Goal: Transaction & Acquisition: Purchase product/service

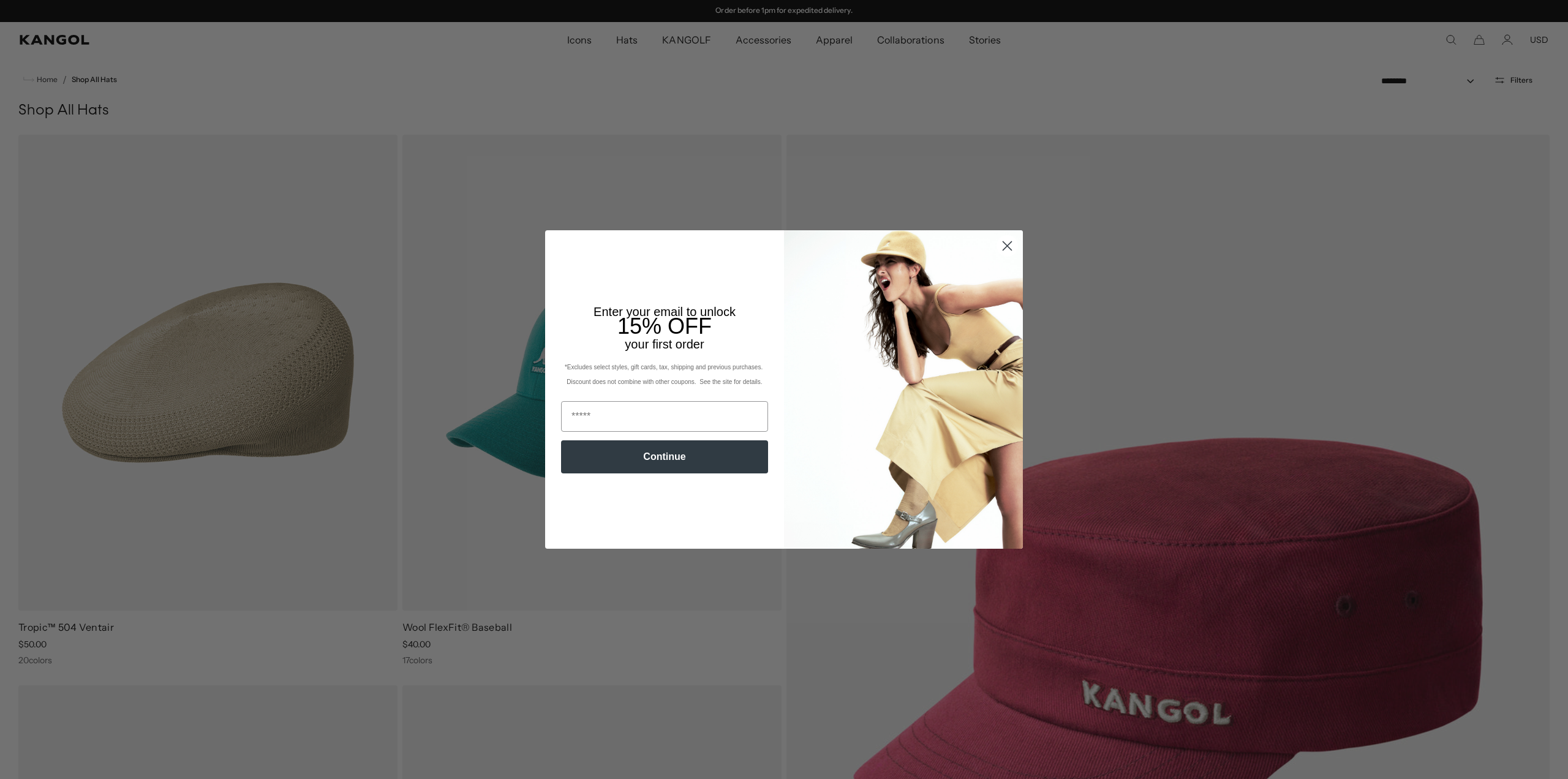
click at [1006, 244] on circle "Close dialog" at bounding box center [1006, 245] width 20 height 20
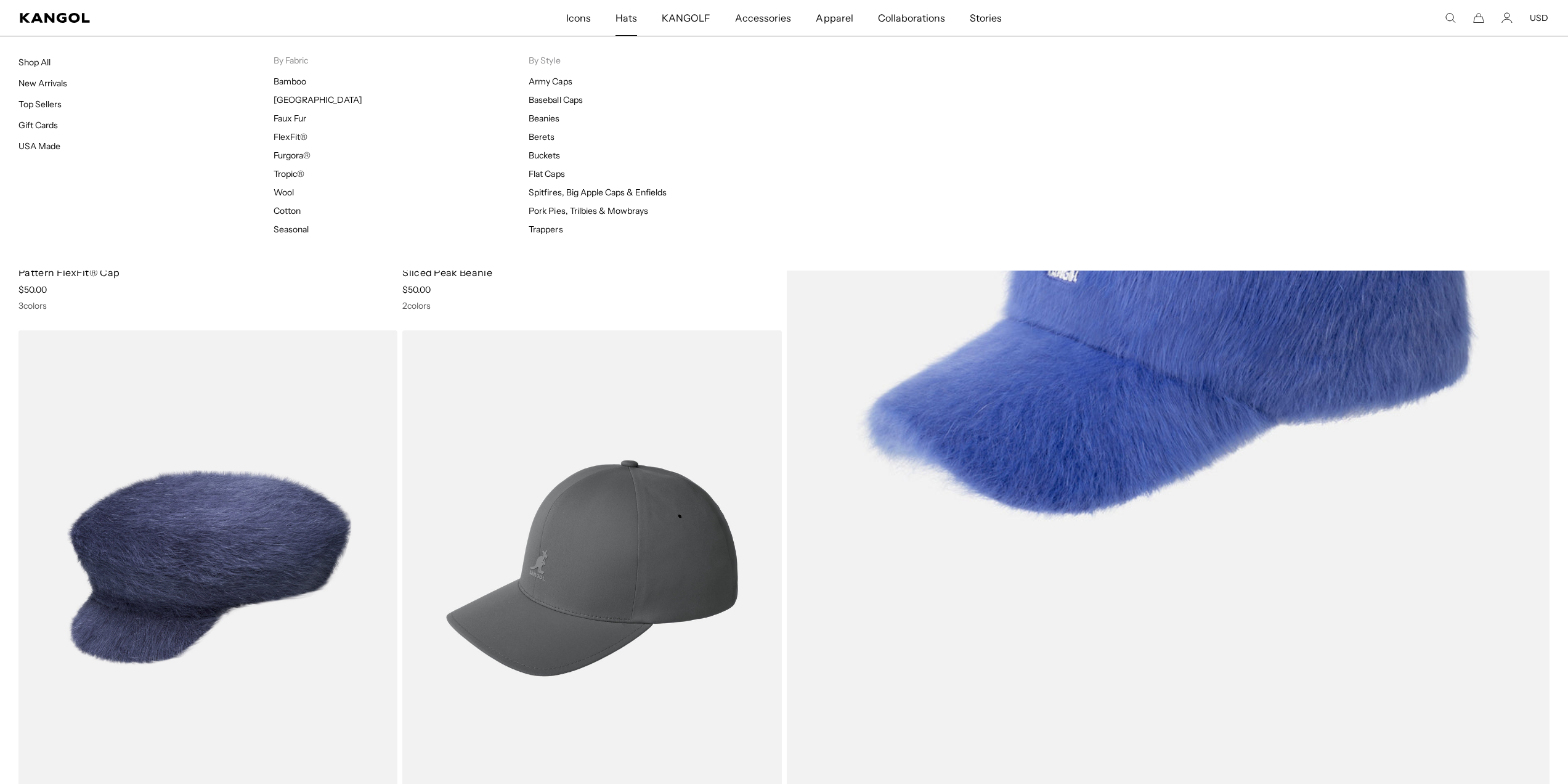
click at [621, 19] on span "Hats" at bounding box center [626, 18] width 22 height 36
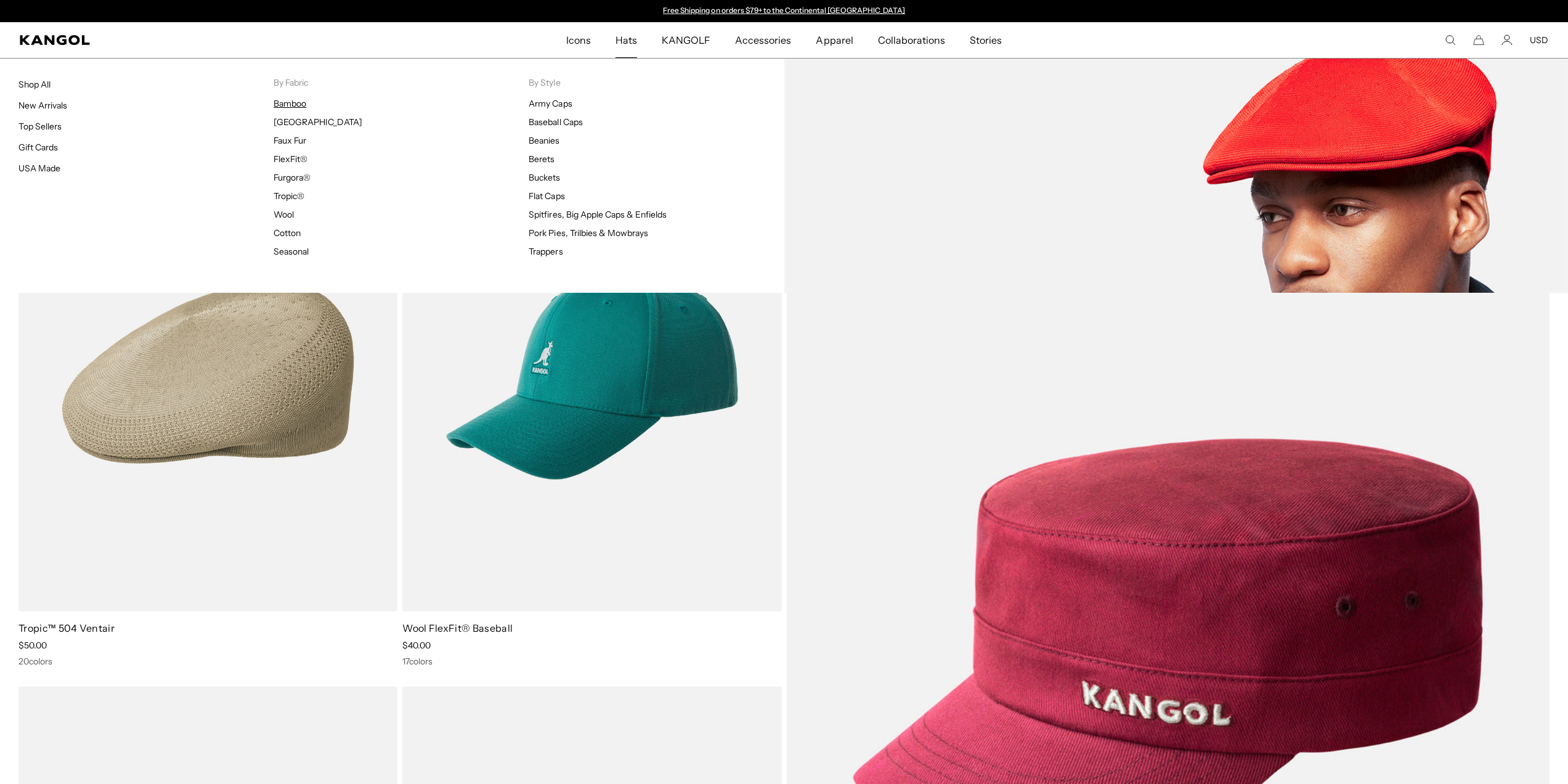
click at [291, 105] on link "Bamboo" at bounding box center [290, 103] width 32 height 11
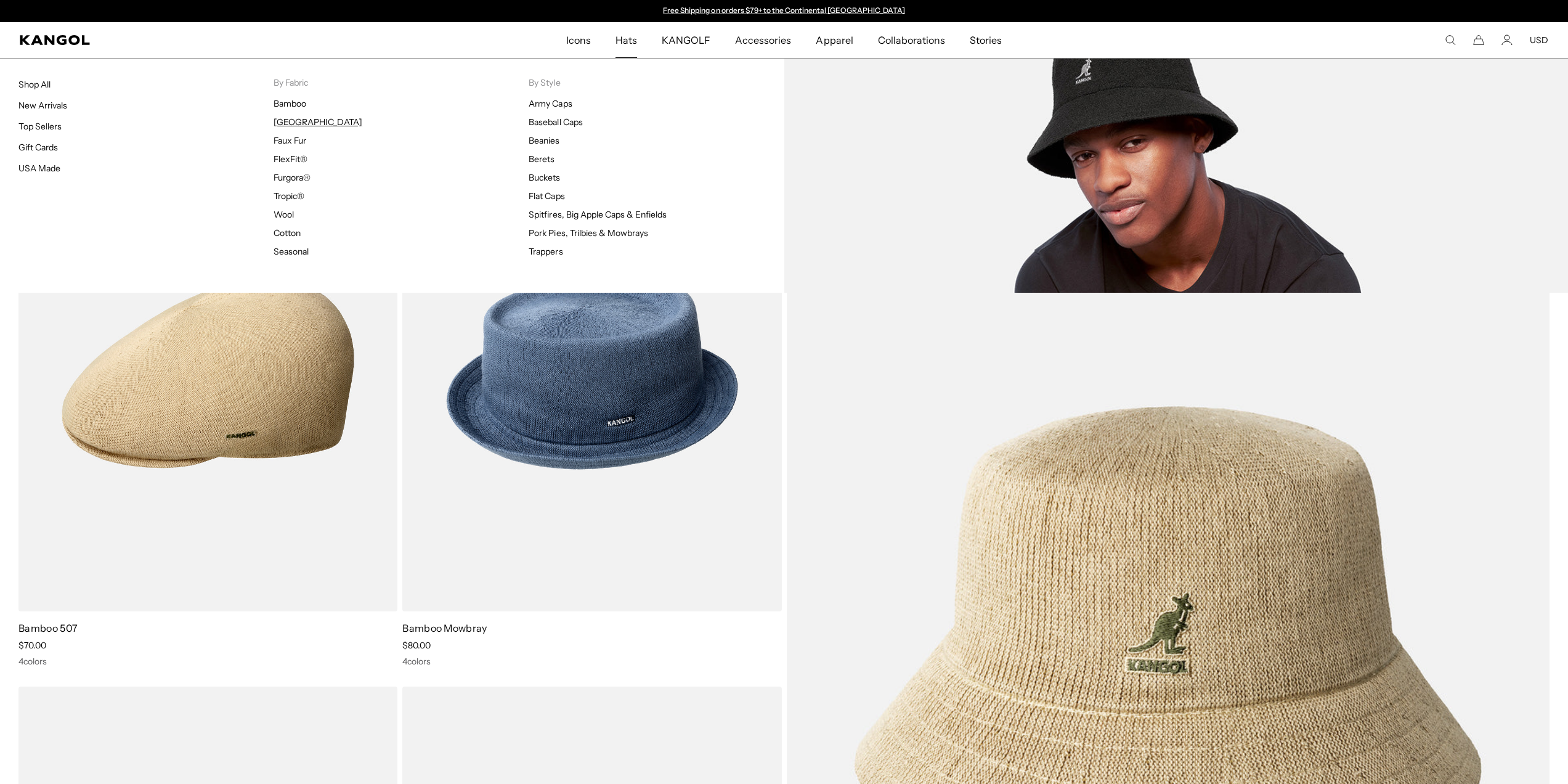
click at [296, 123] on link "[GEOGRAPHIC_DATA]" at bounding box center [317, 122] width 88 height 11
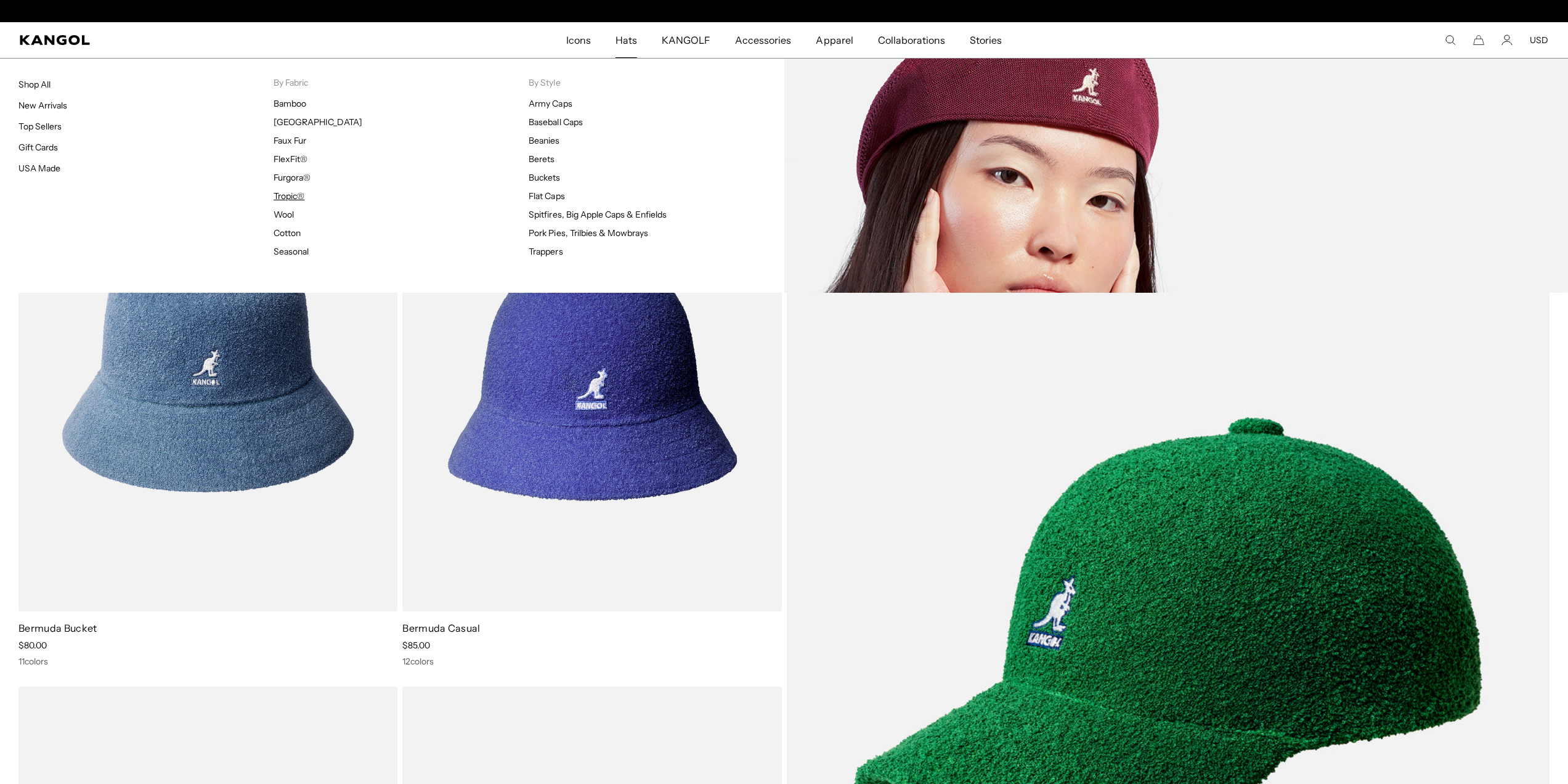
scroll to position [0, 253]
click at [294, 196] on link "Tropic®" at bounding box center [289, 196] width 31 height 11
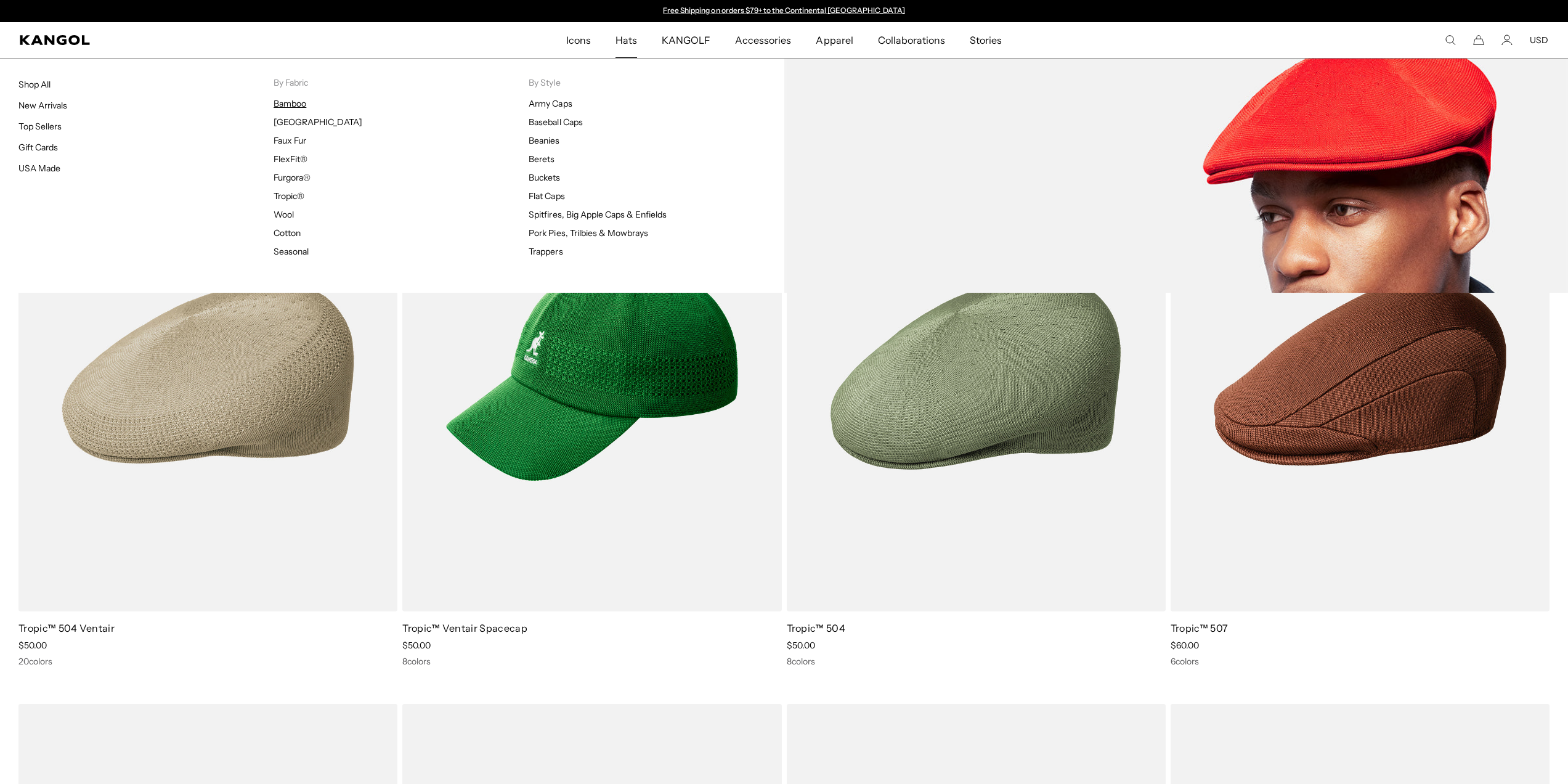
click at [298, 104] on link "Bamboo" at bounding box center [290, 103] width 32 height 11
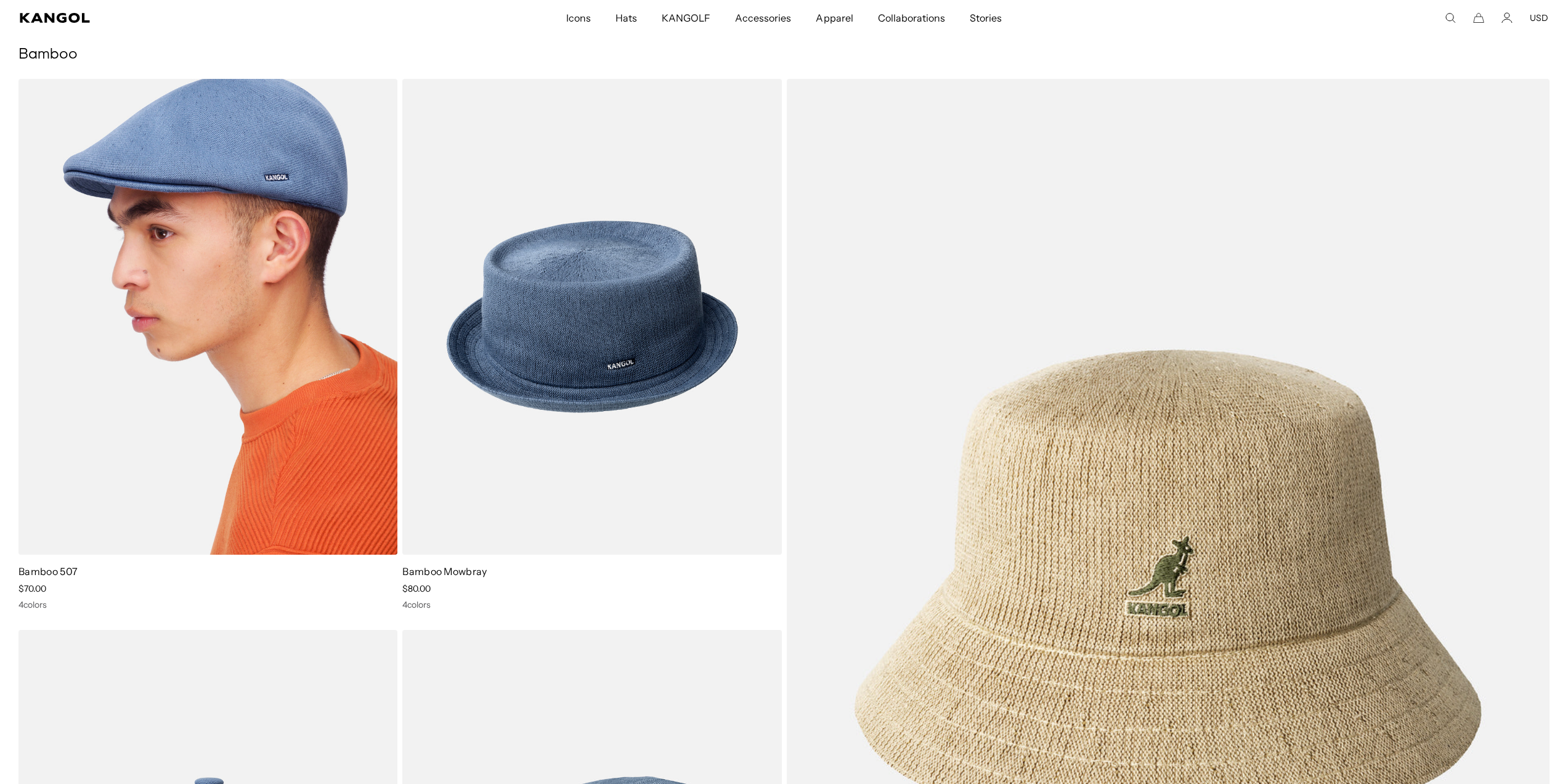
scroll to position [0, 253]
click at [357, 410] on img at bounding box center [208, 317] width 379 height 476
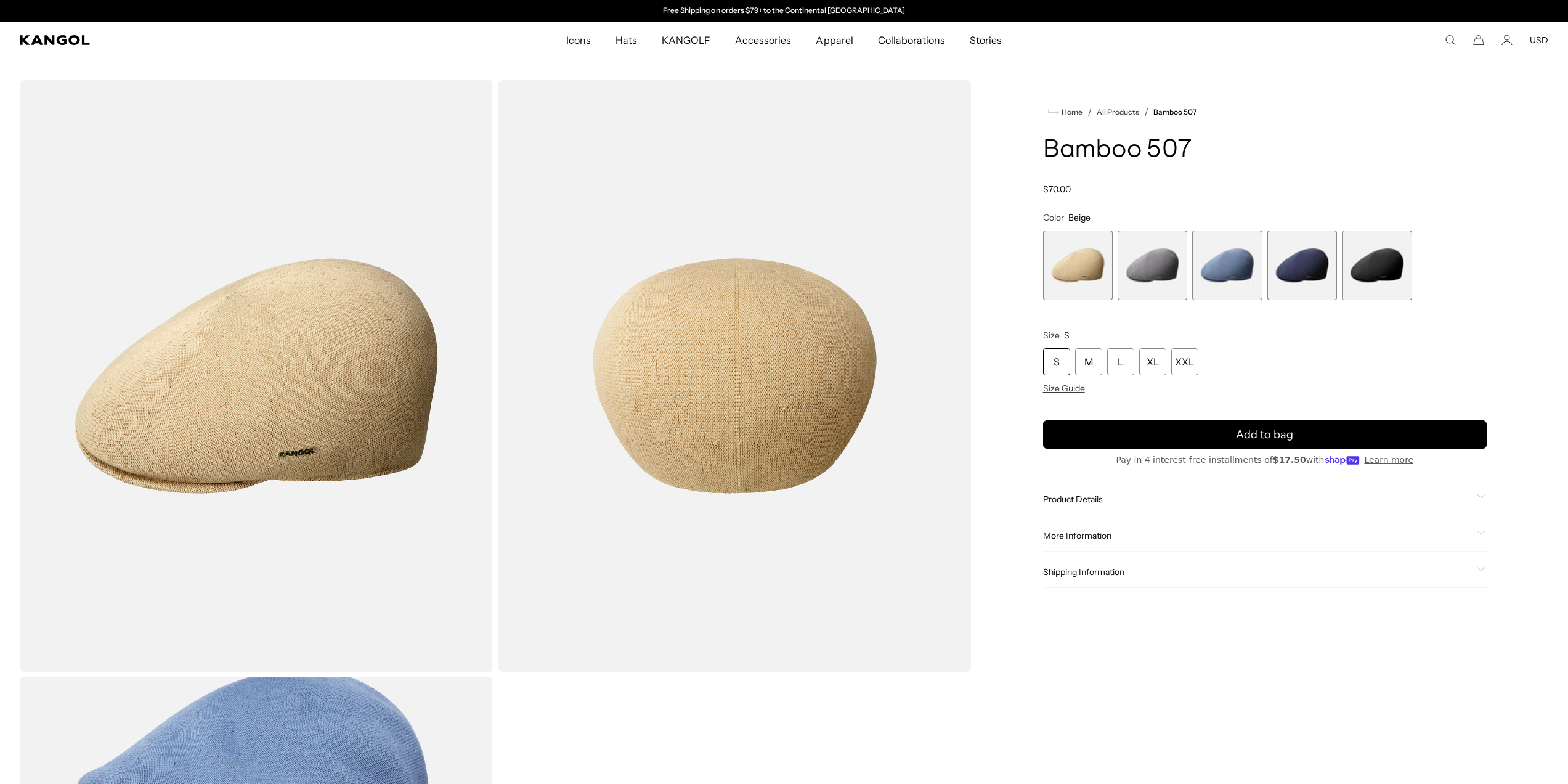
click at [1306, 290] on span "4 of 5" at bounding box center [1302, 265] width 70 height 70
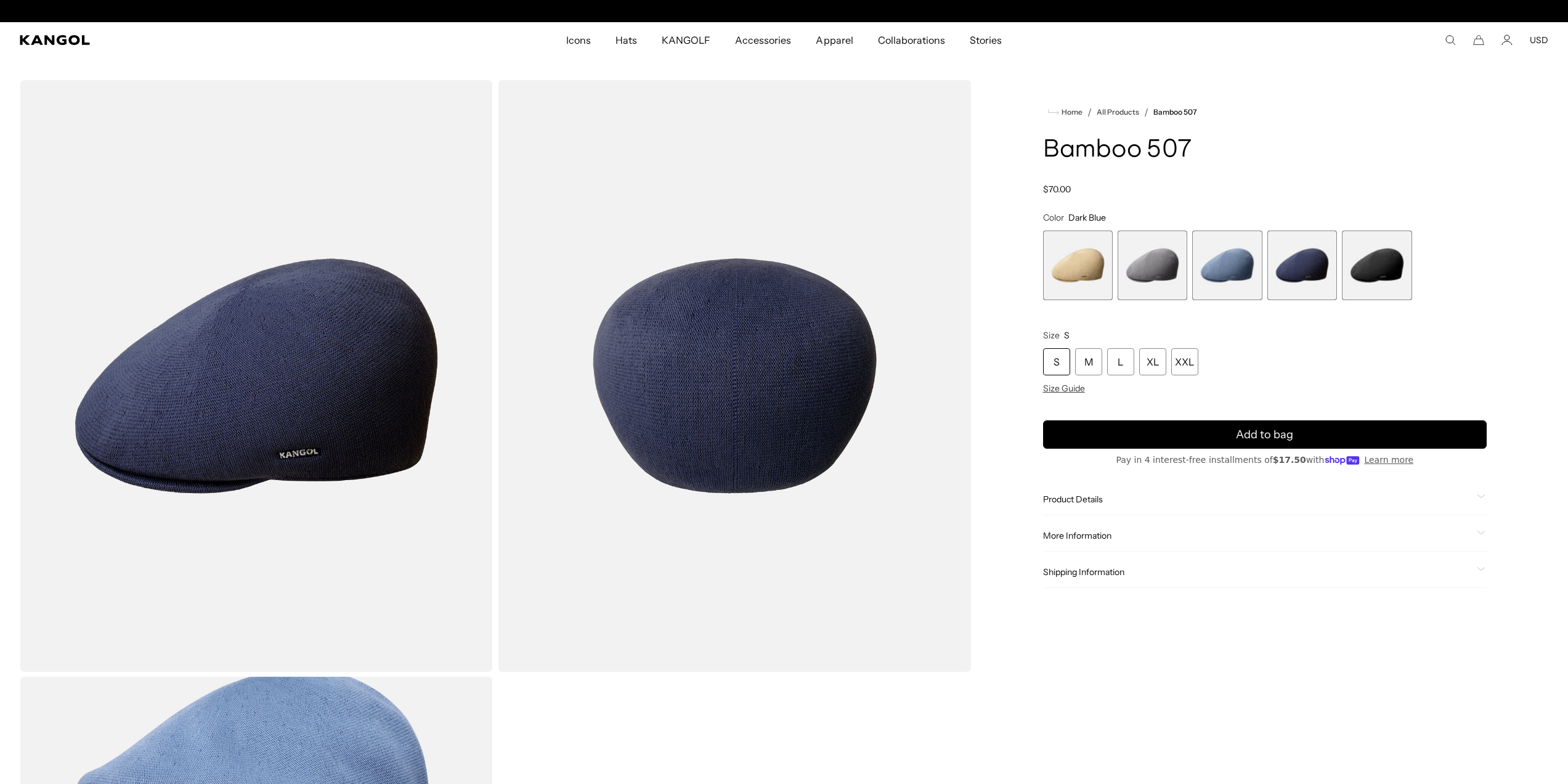
scroll to position [0, 253]
click at [1250, 287] on span "3 of 5" at bounding box center [1227, 265] width 70 height 70
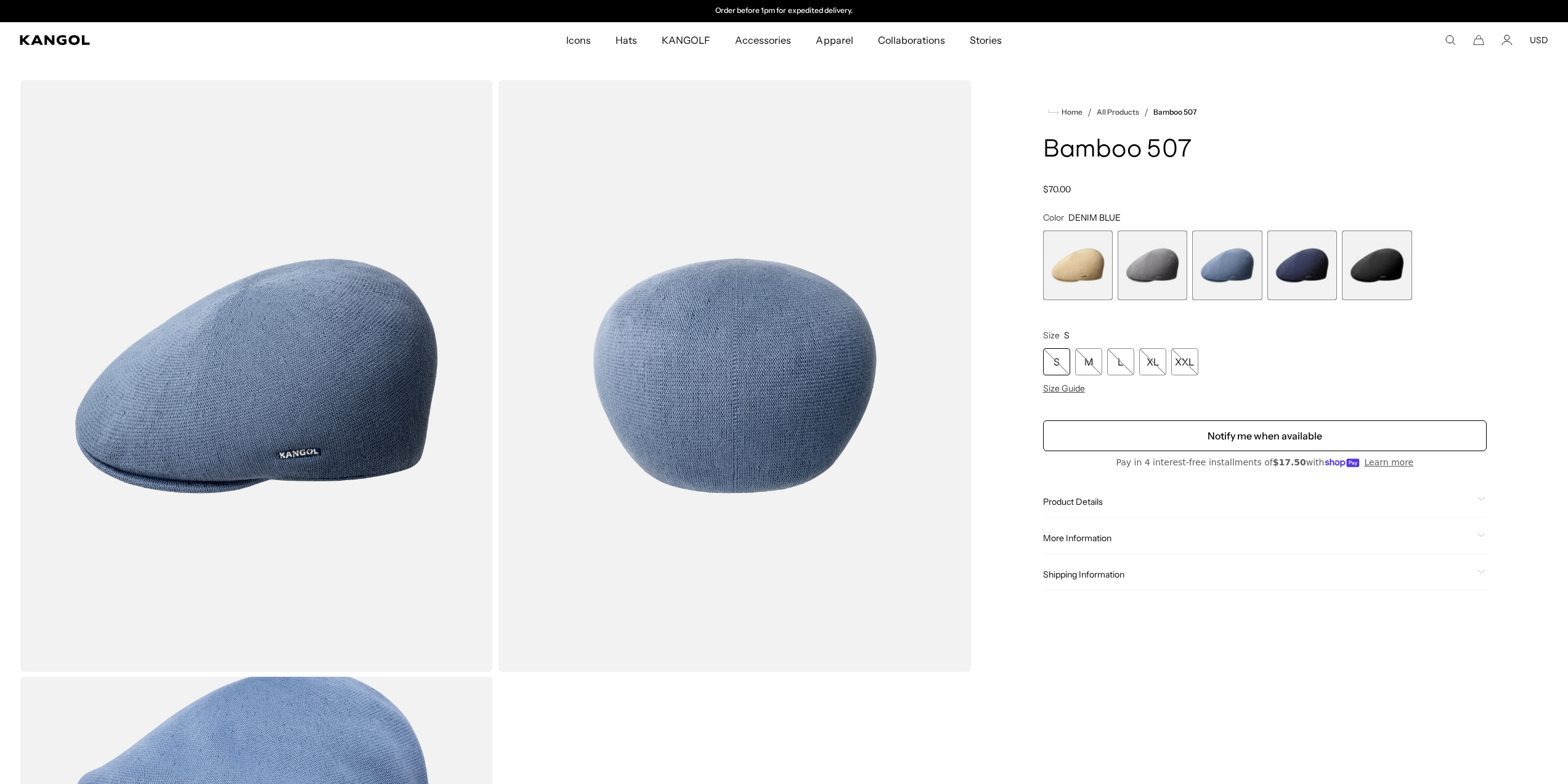
click at [1177, 291] on span "2 of 5" at bounding box center [1152, 265] width 70 height 70
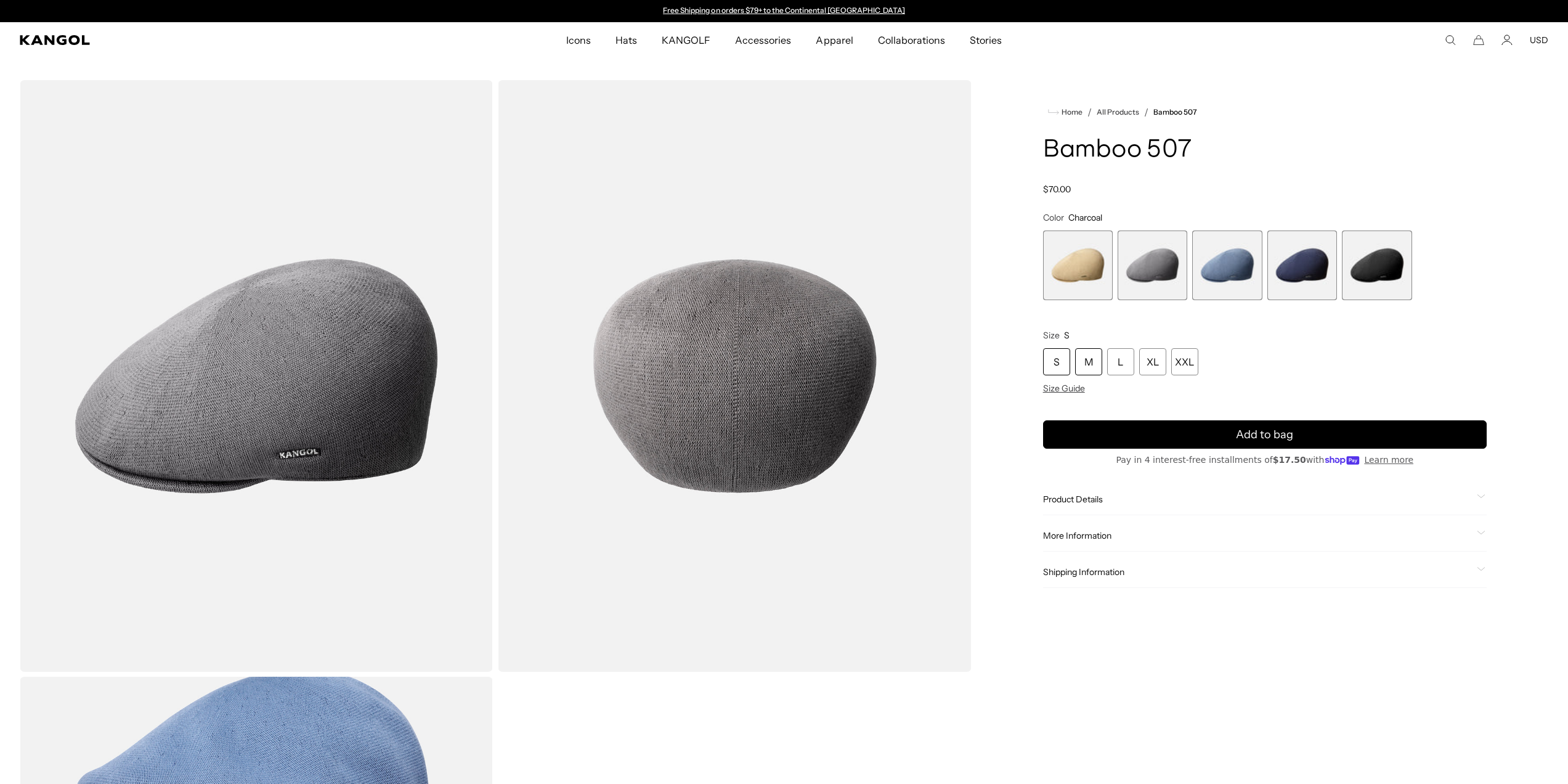
click at [1082, 369] on div "M" at bounding box center [1088, 362] width 27 height 27
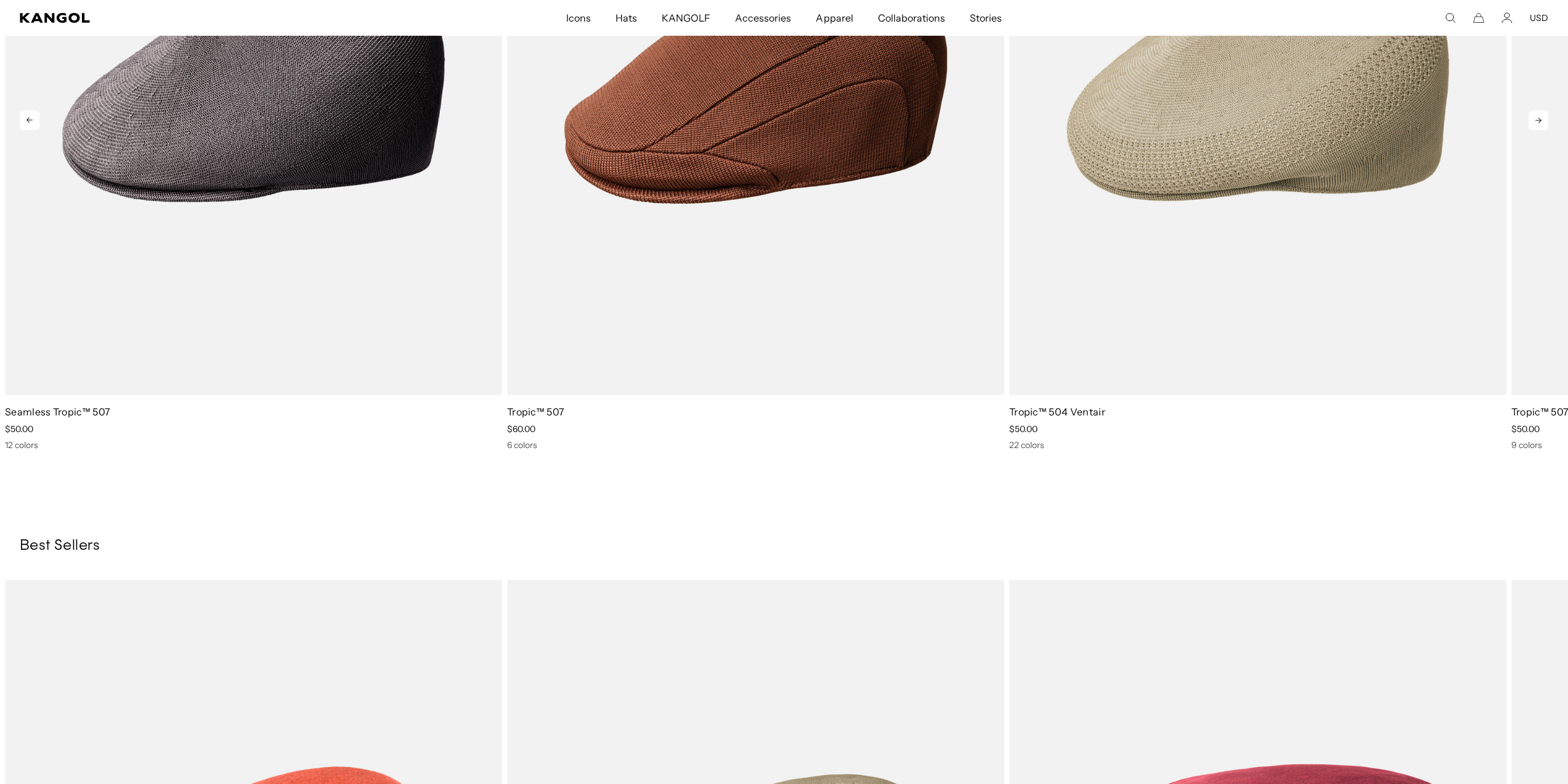
scroll to position [1247, 0]
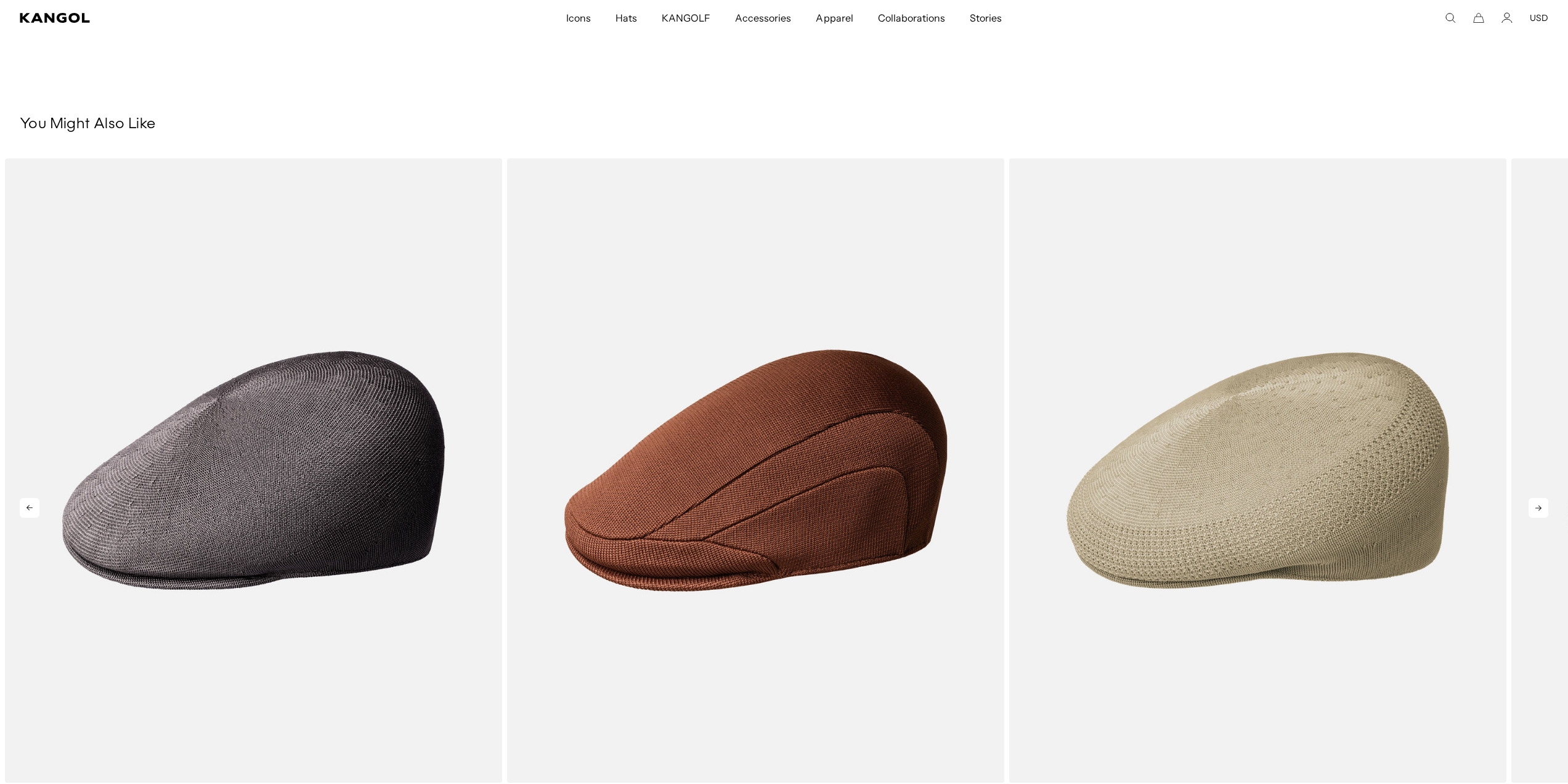
click at [1542, 504] on icon at bounding box center [1538, 508] width 20 height 20
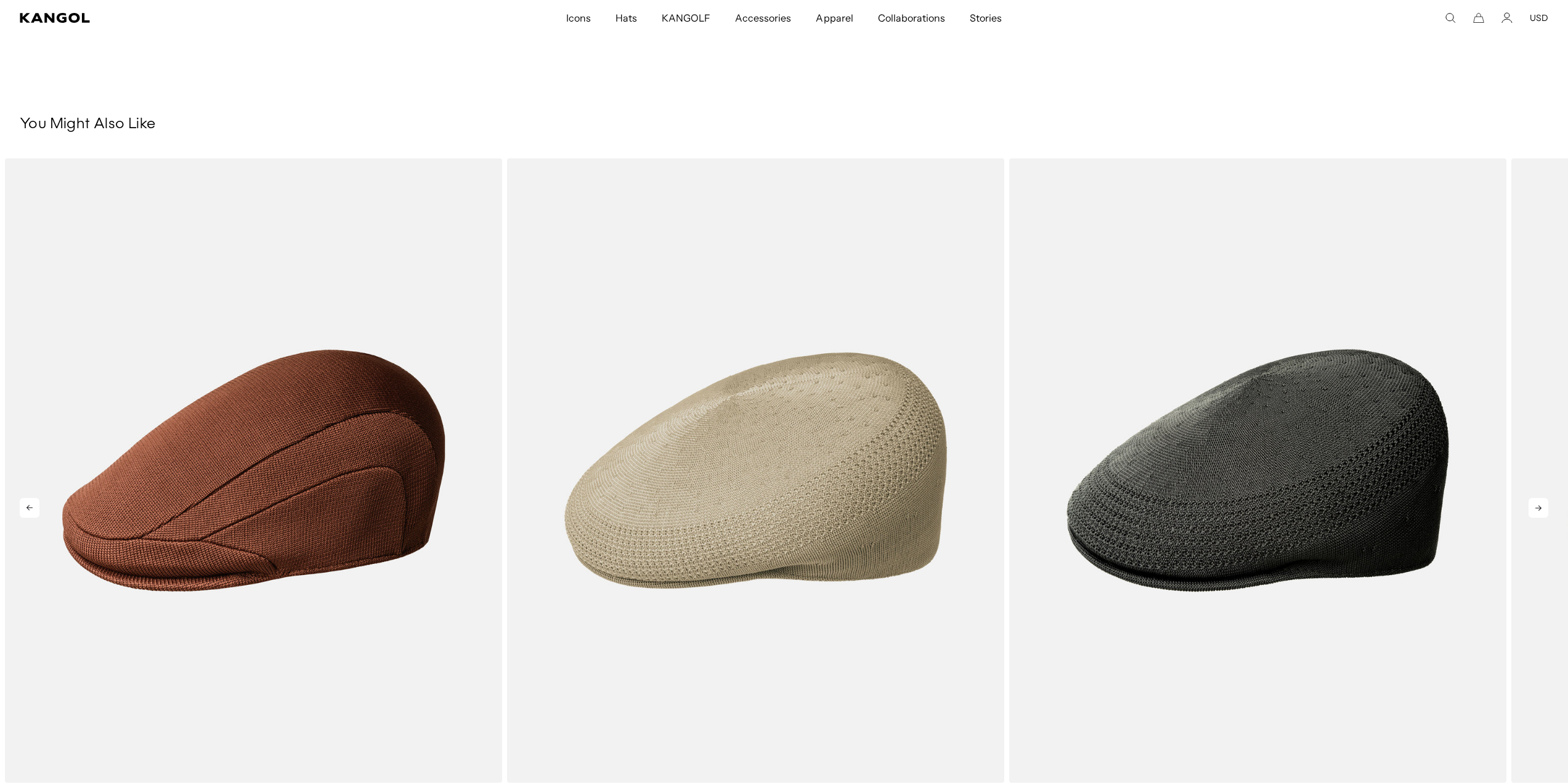
scroll to position [0, 253]
click at [1538, 512] on icon at bounding box center [1538, 508] width 20 height 20
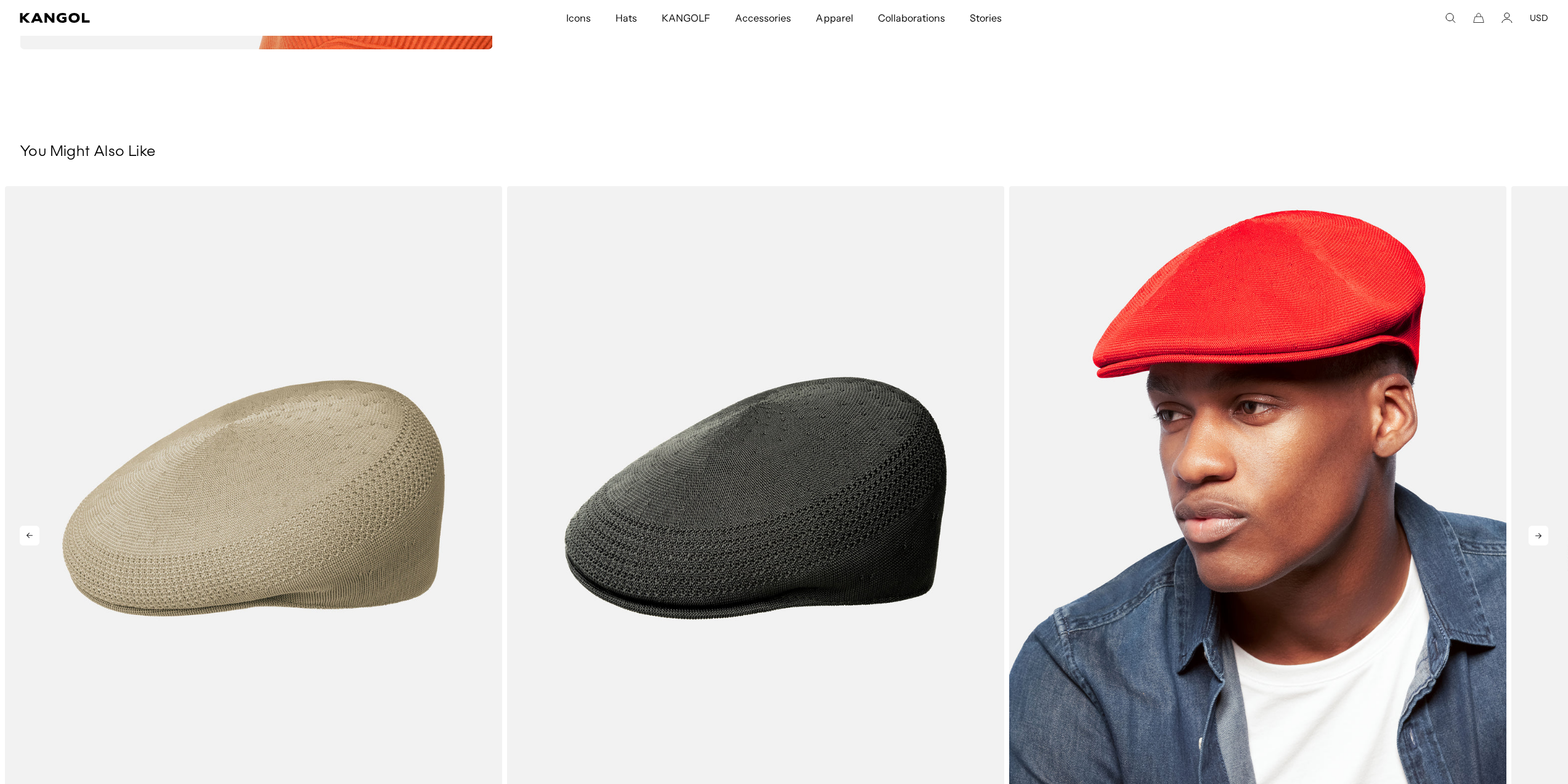
scroll to position [1217, 0]
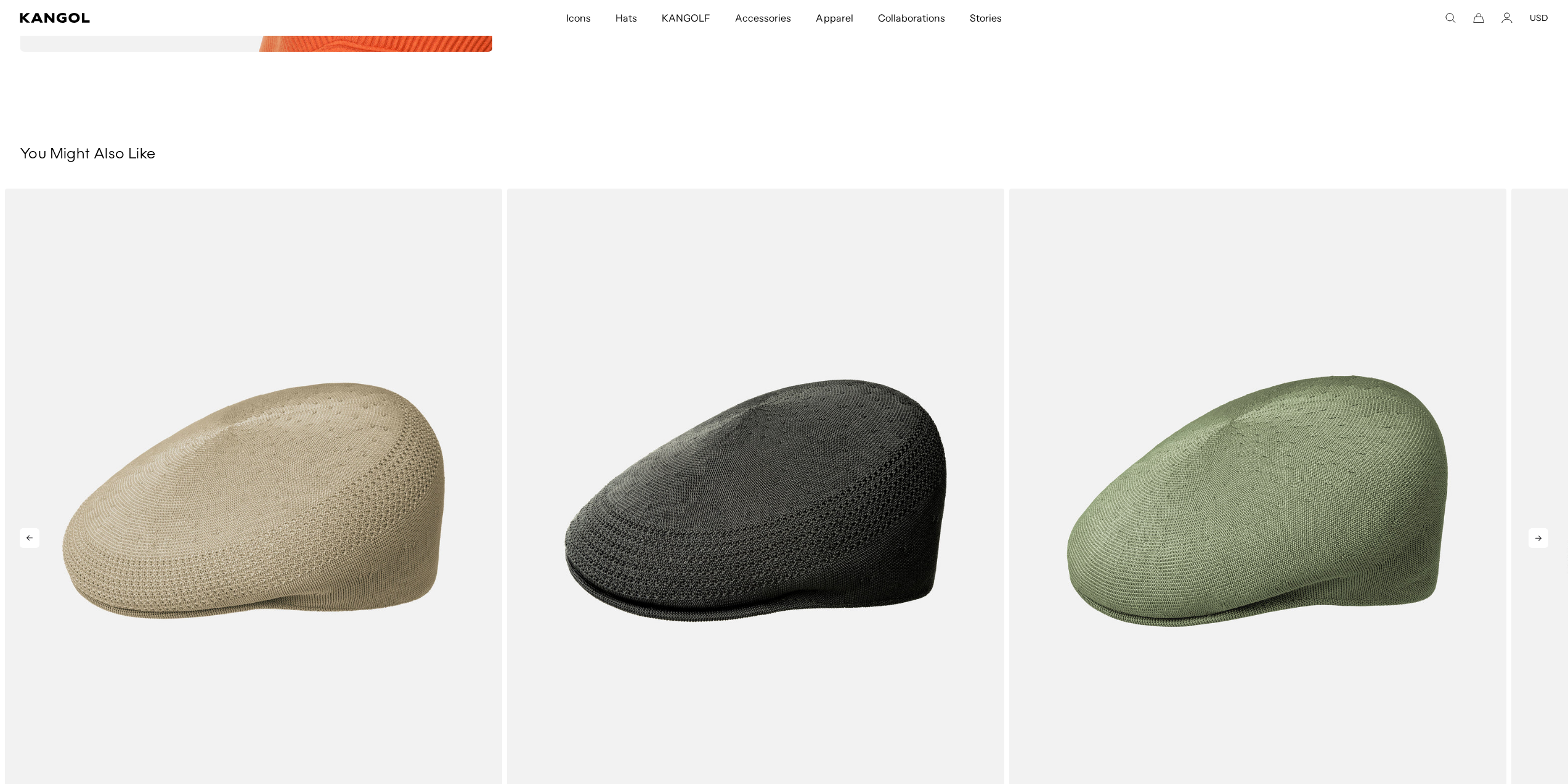
click at [1544, 536] on icon at bounding box center [1538, 538] width 20 height 20
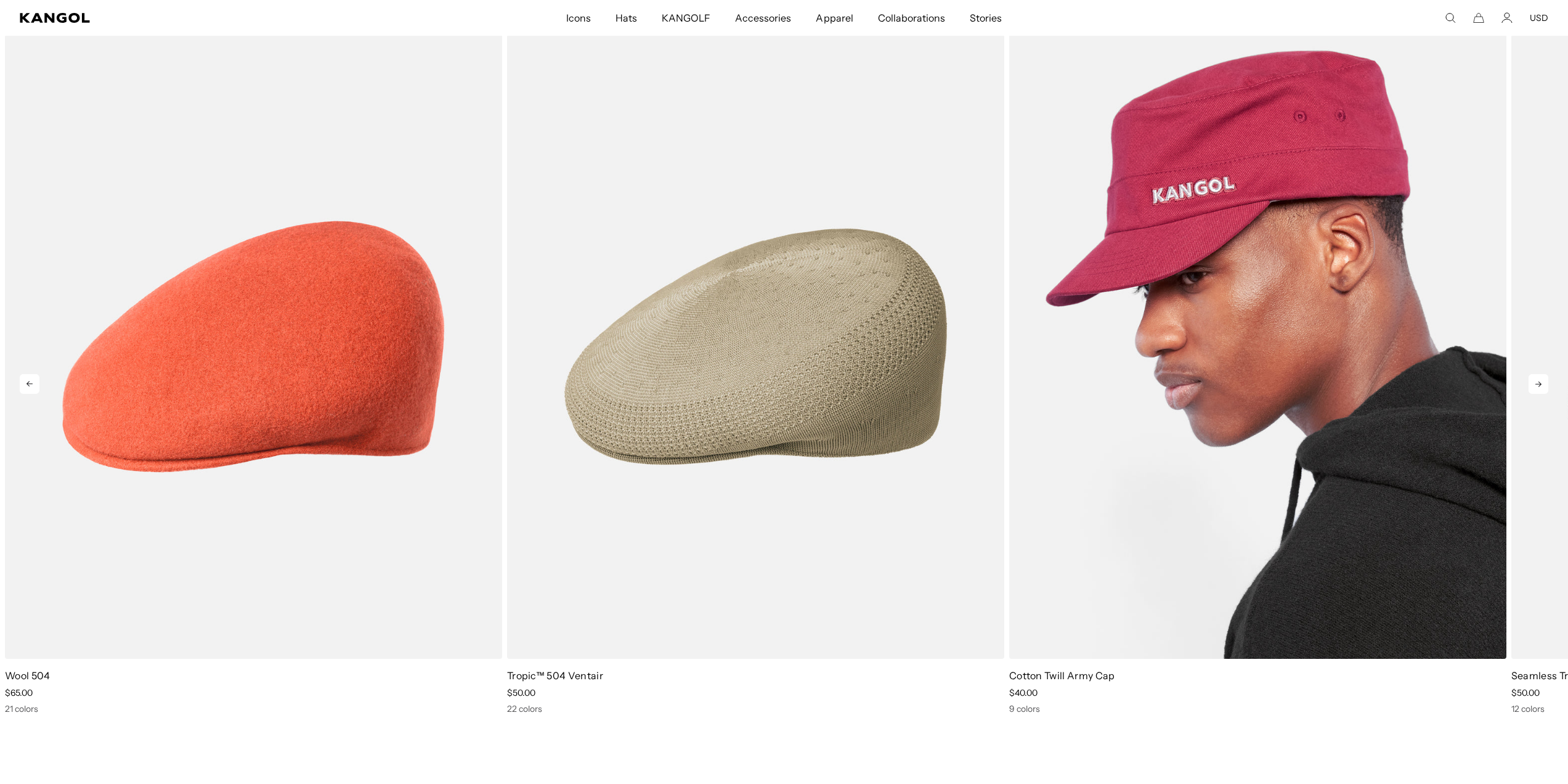
scroll to position [0, 0]
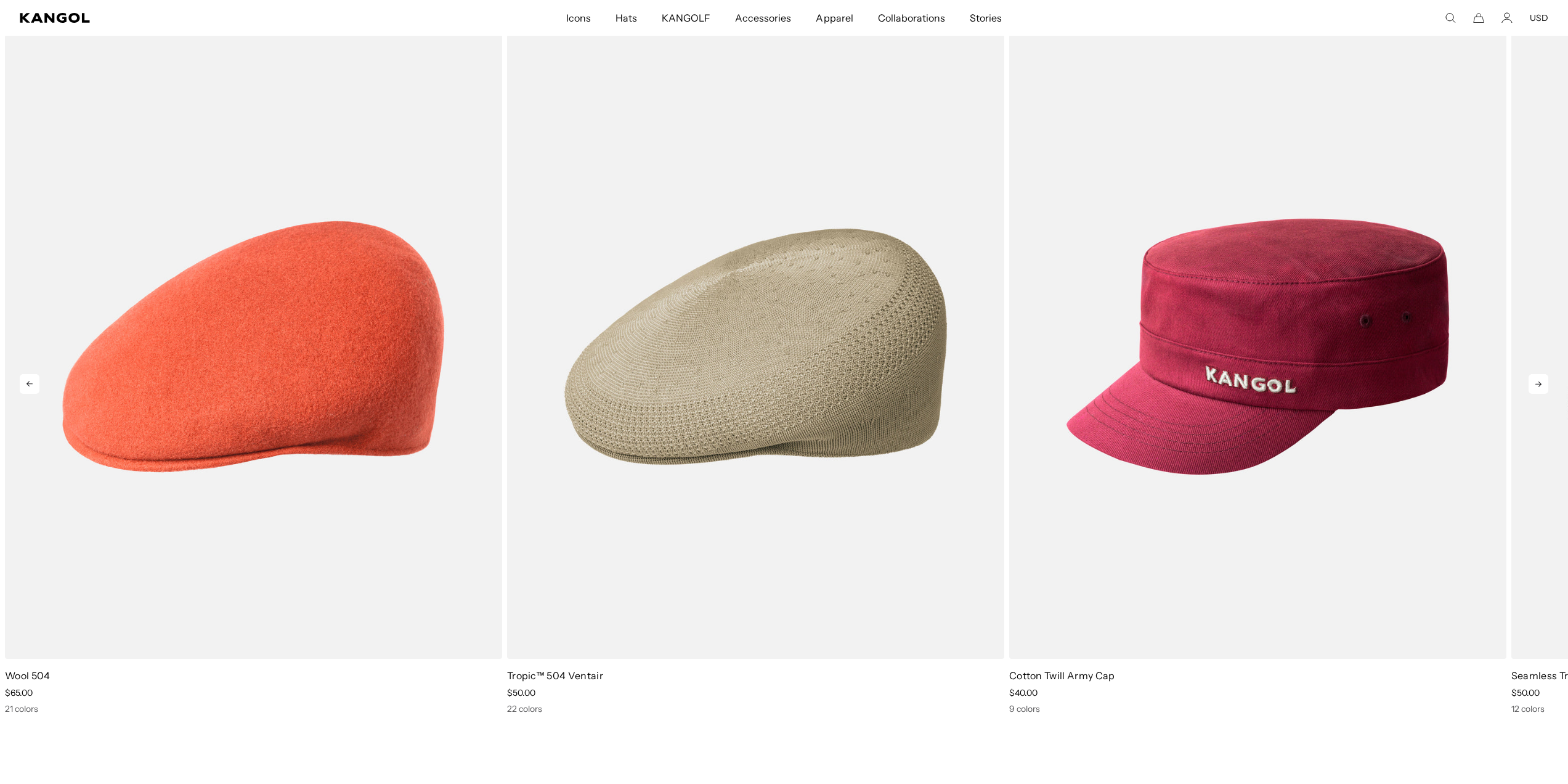
click at [1542, 390] on icon at bounding box center [1538, 384] width 20 height 20
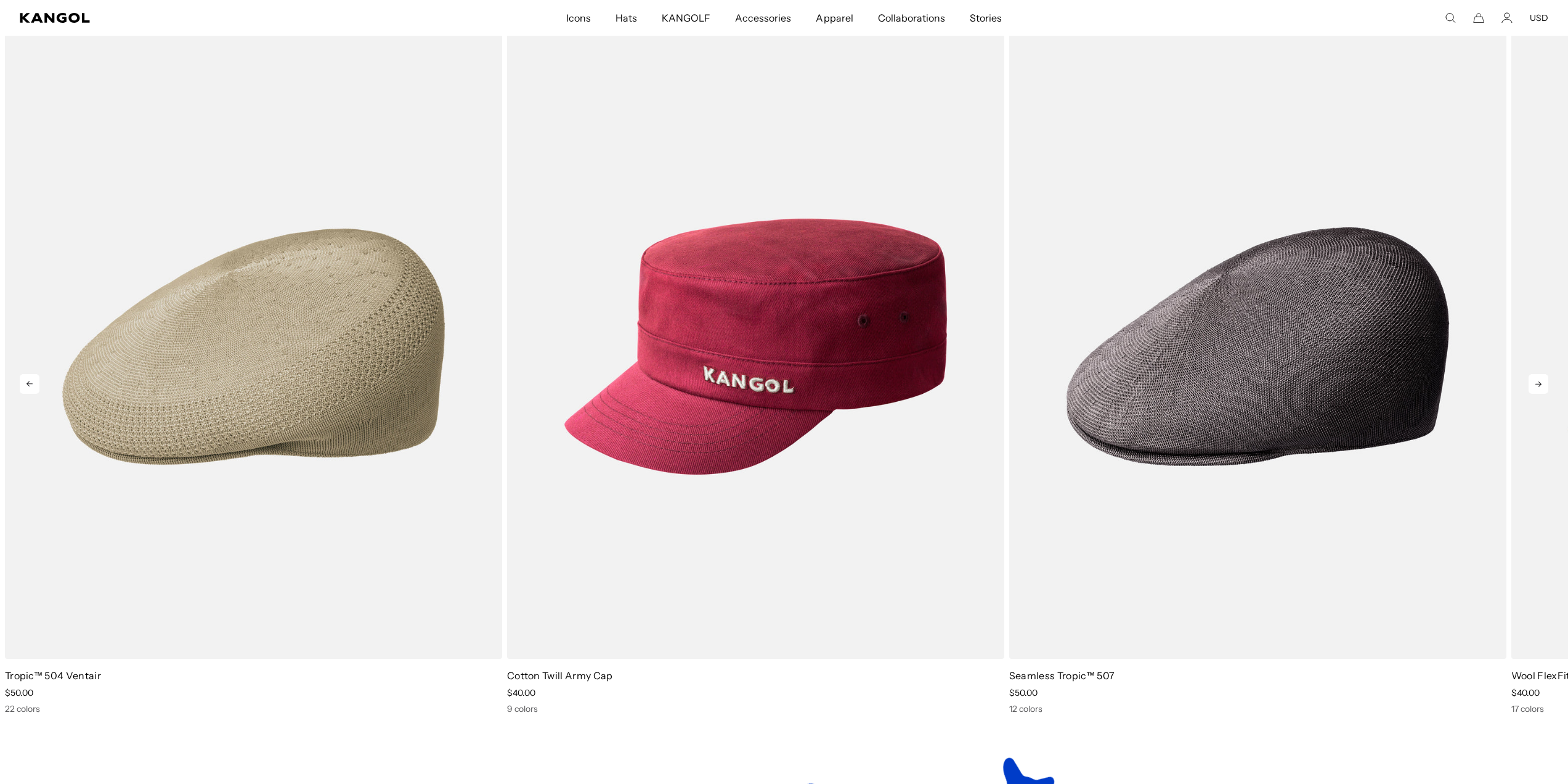
click at [1542, 390] on icon at bounding box center [1538, 384] width 20 height 20
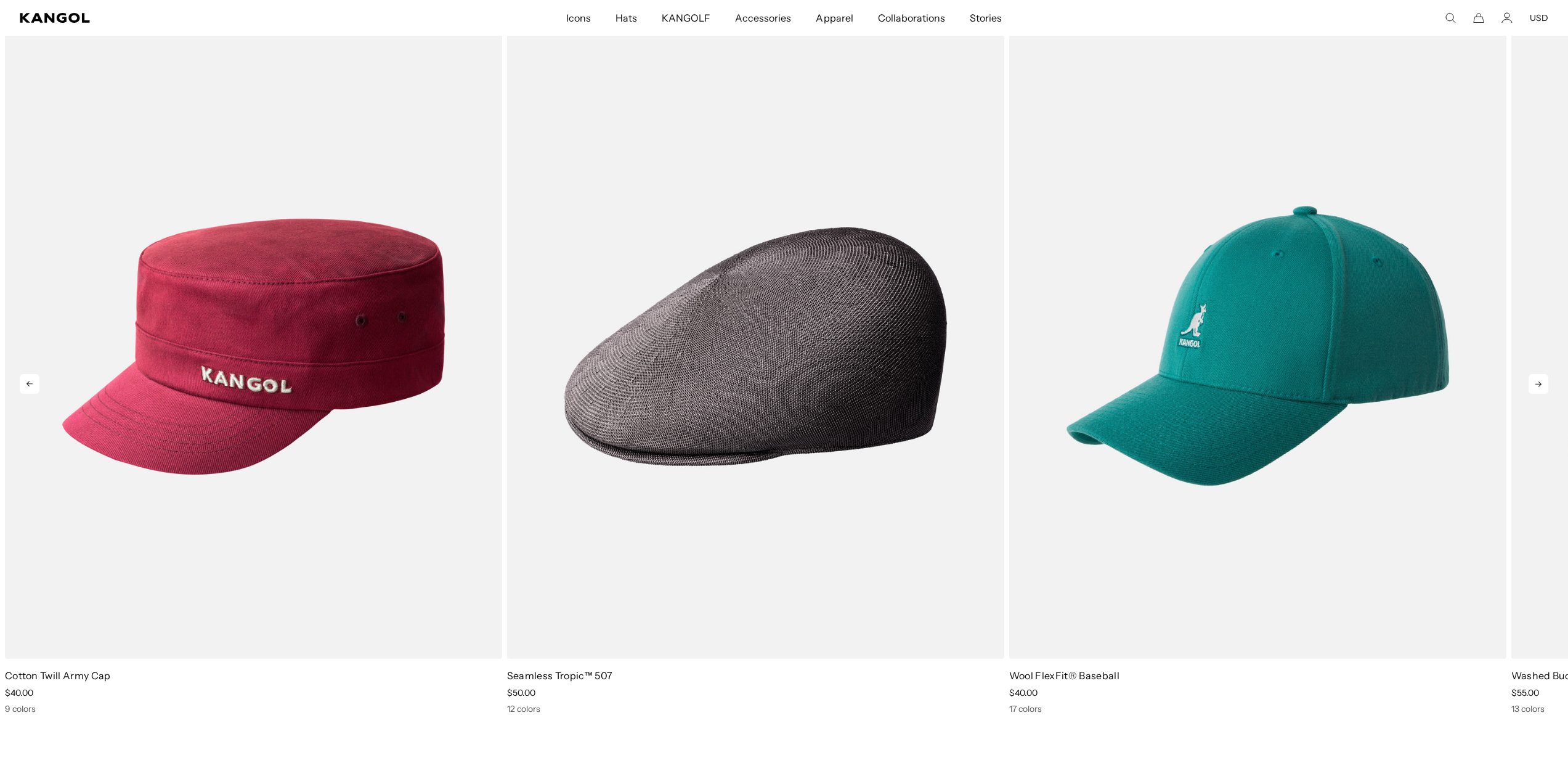
click at [1542, 390] on icon at bounding box center [1538, 384] width 20 height 20
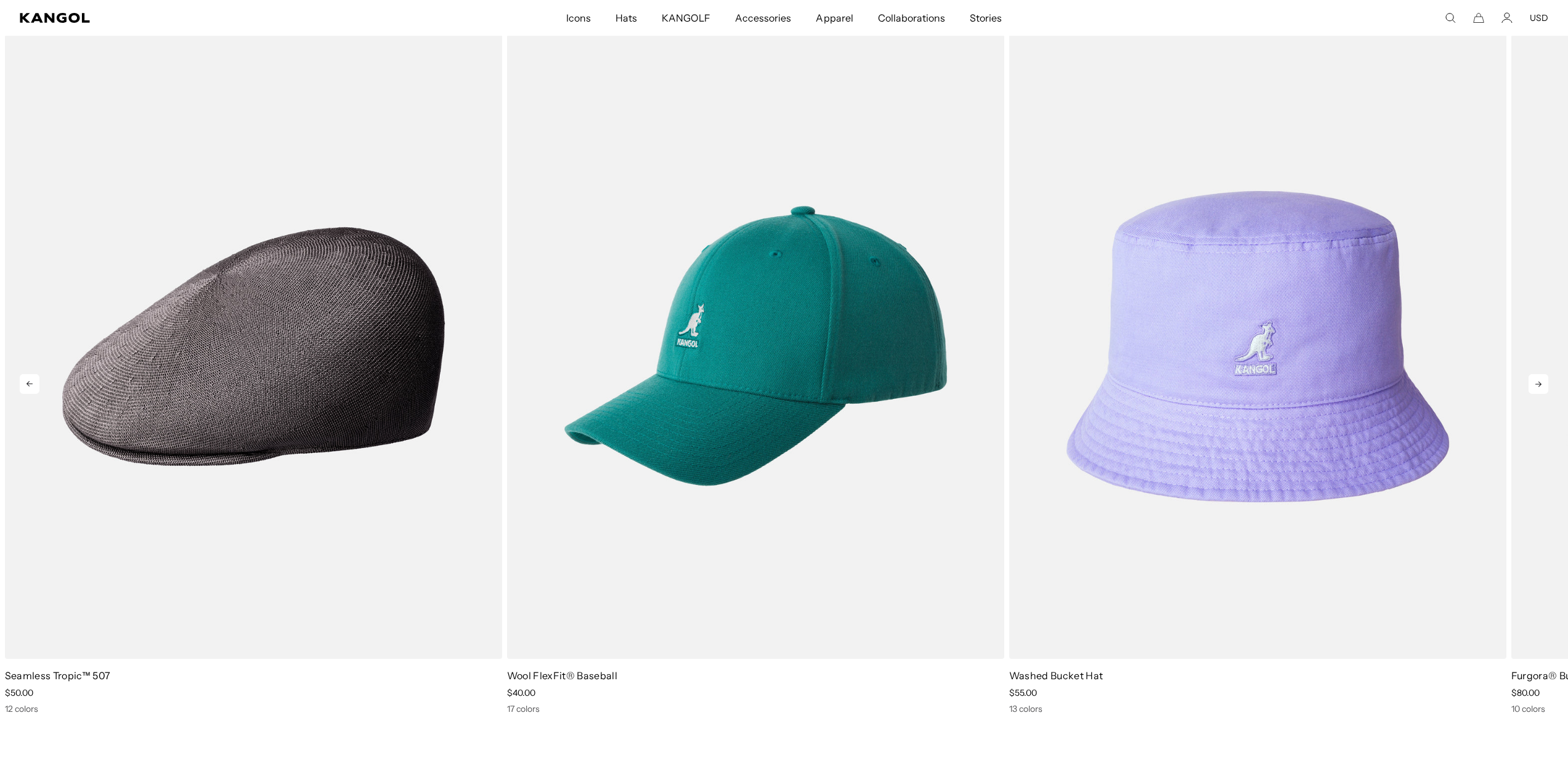
click at [1542, 390] on icon at bounding box center [1538, 384] width 20 height 20
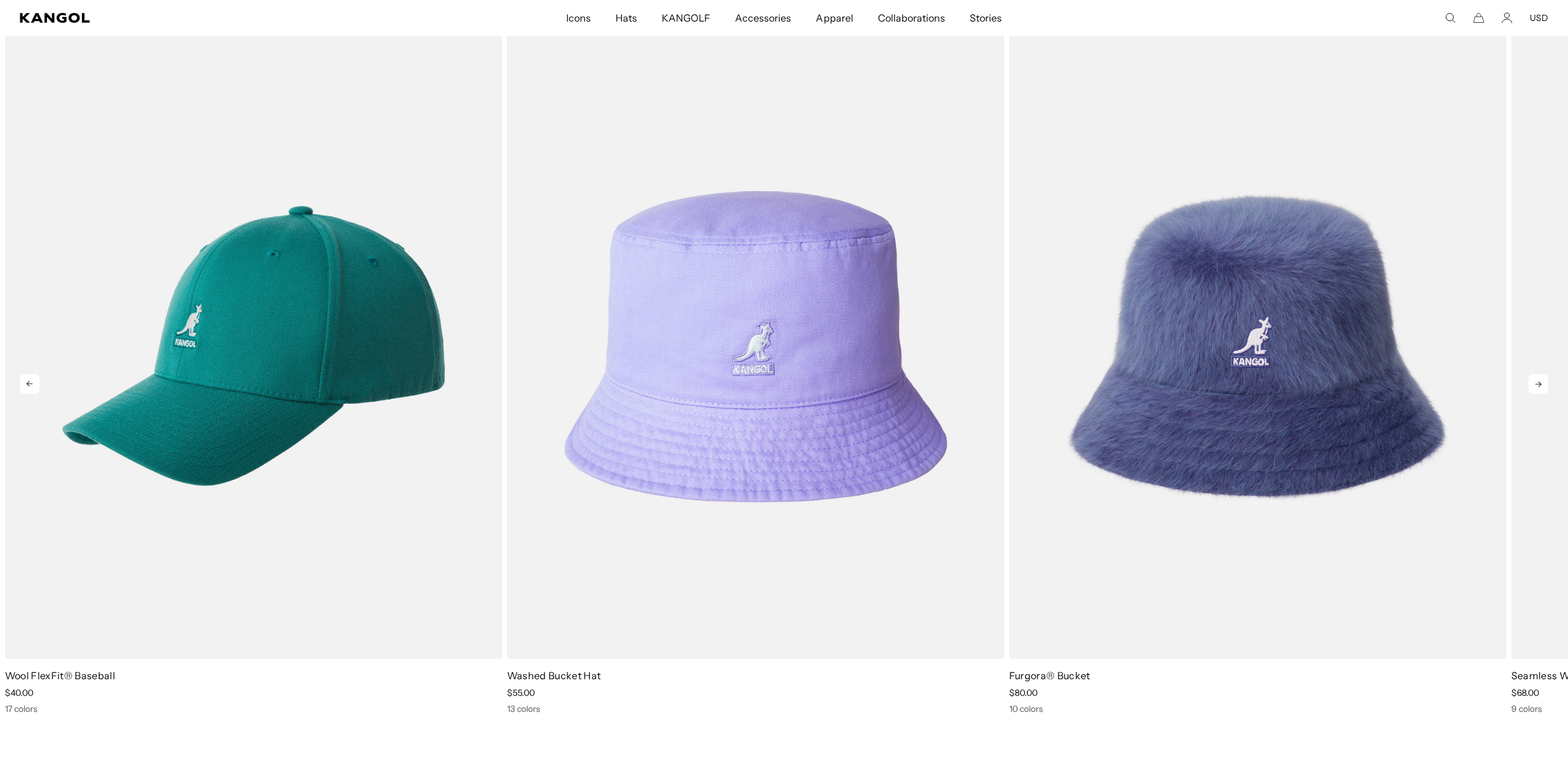
click at [1542, 390] on icon at bounding box center [1538, 384] width 20 height 20
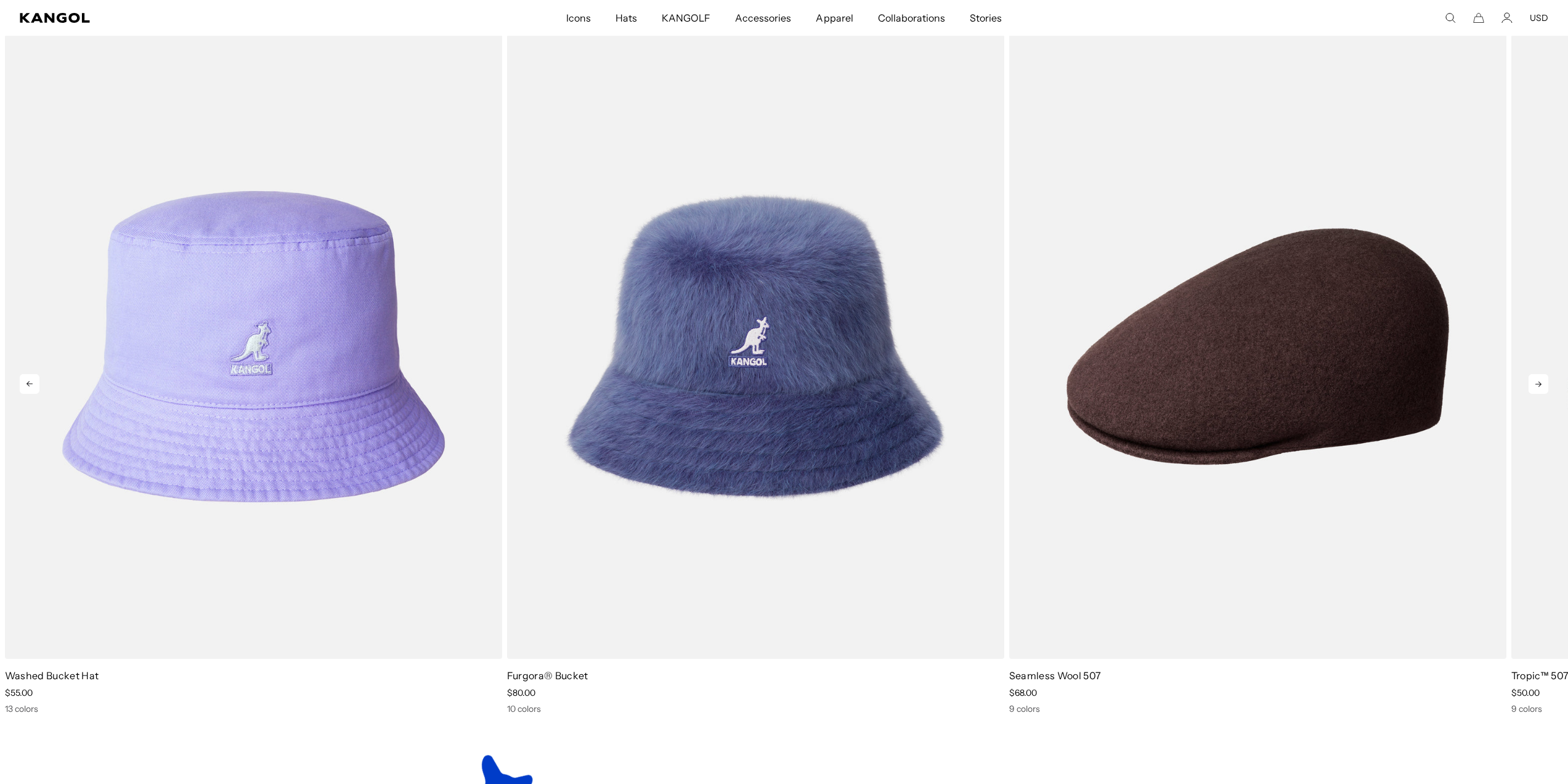
click at [1542, 390] on icon at bounding box center [1538, 384] width 20 height 20
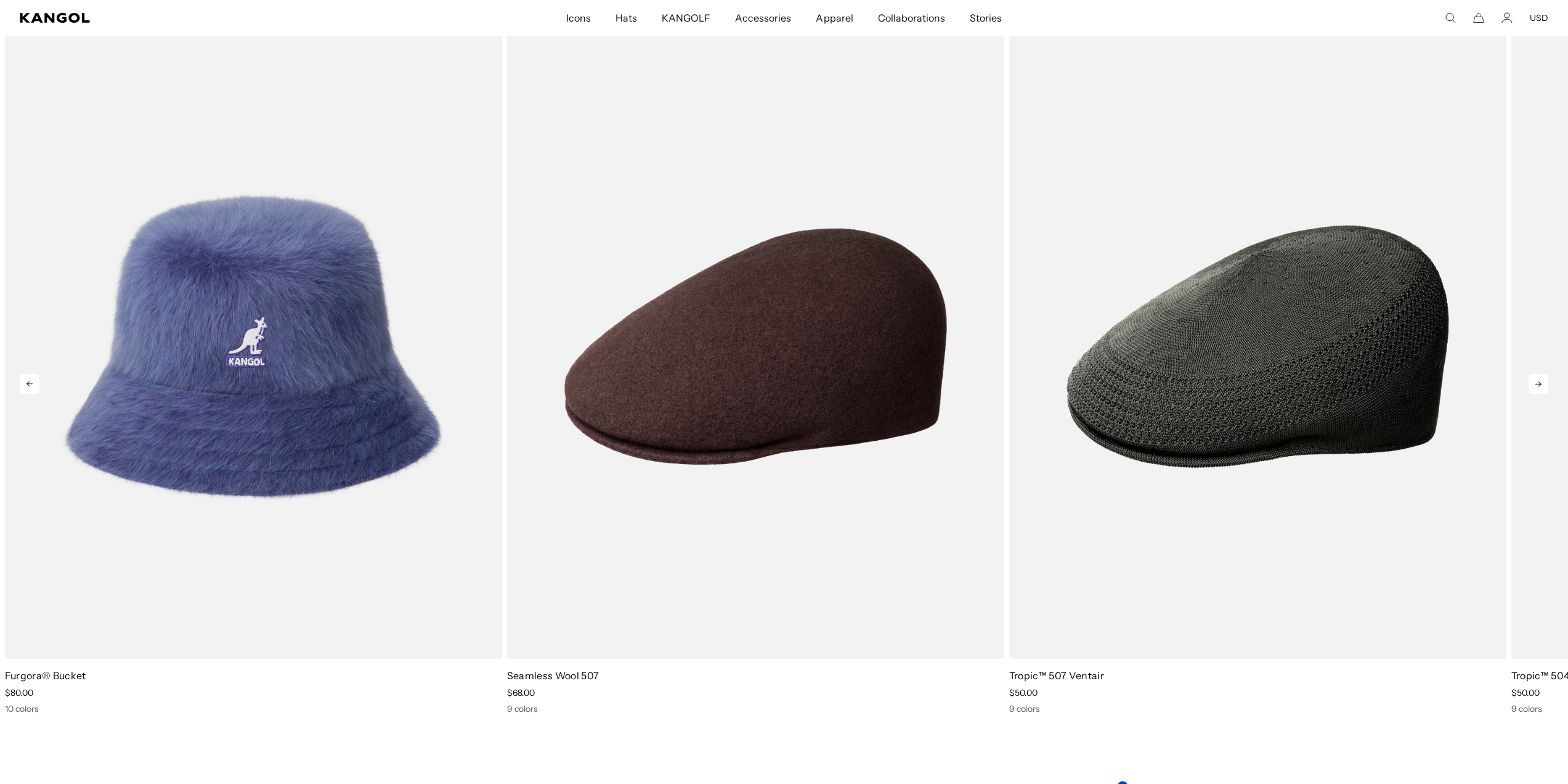
click at [1542, 390] on icon at bounding box center [1538, 384] width 20 height 20
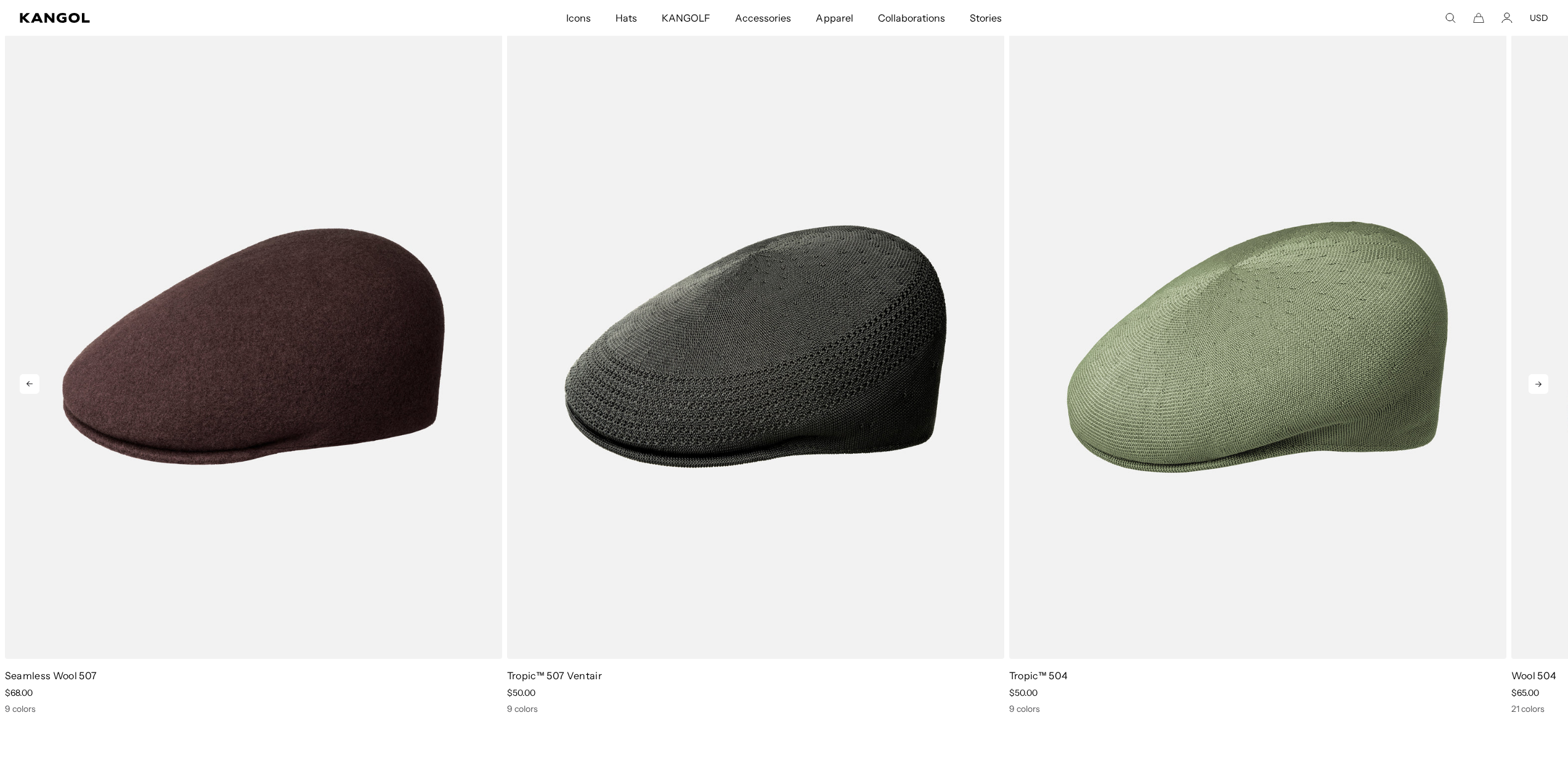
click at [1542, 390] on icon at bounding box center [1538, 384] width 20 height 20
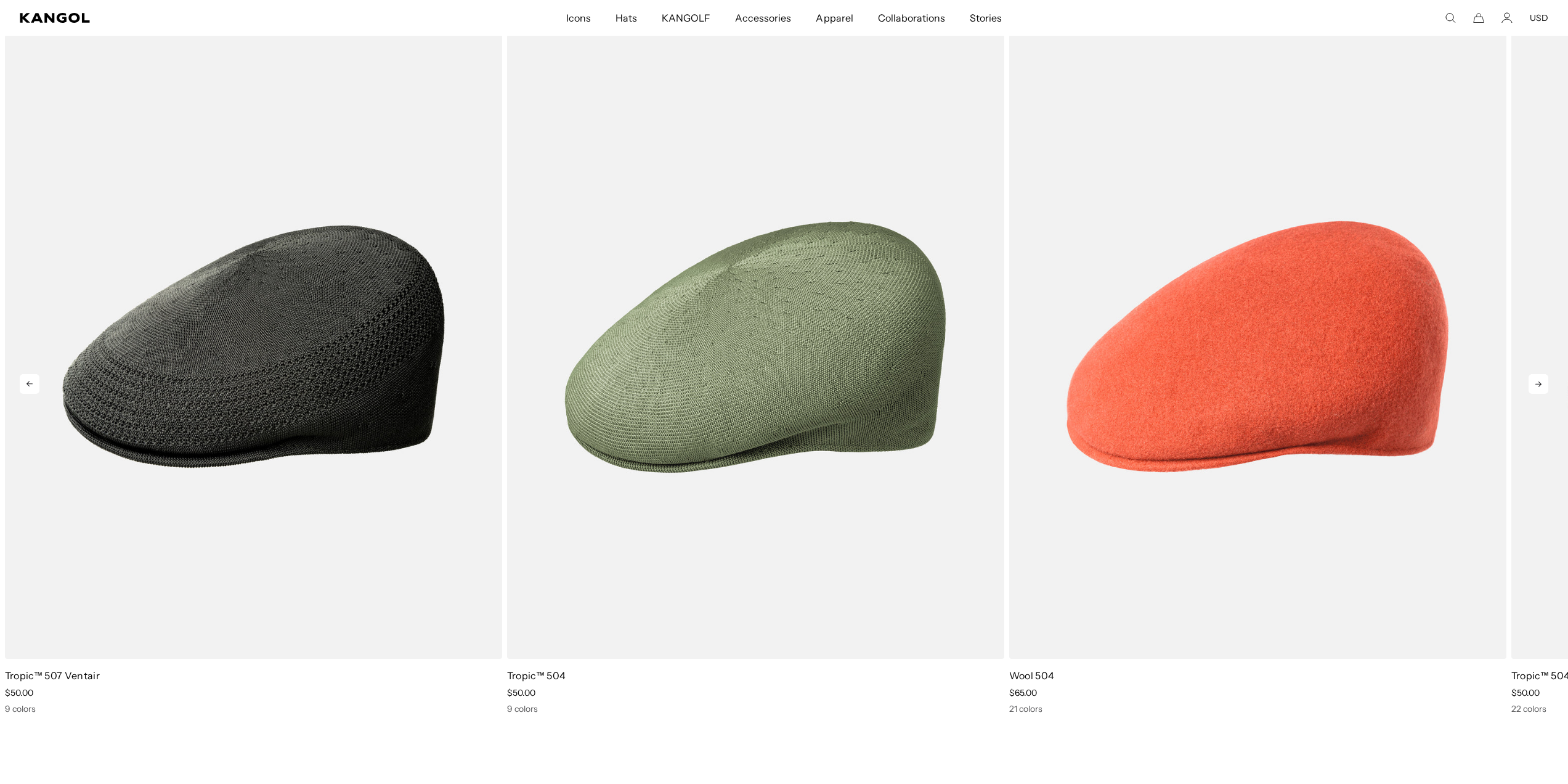
click at [1542, 390] on icon at bounding box center [1538, 384] width 20 height 20
